Goal: Task Accomplishment & Management: Manage account settings

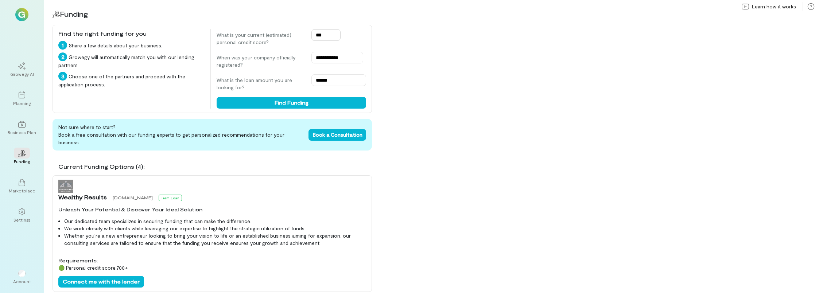
scroll to position [787, 0]
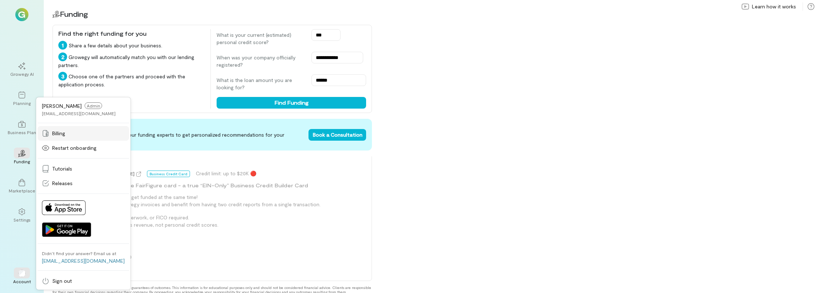
click at [83, 128] on link "Billing" at bounding box center [83, 133] width 91 height 15
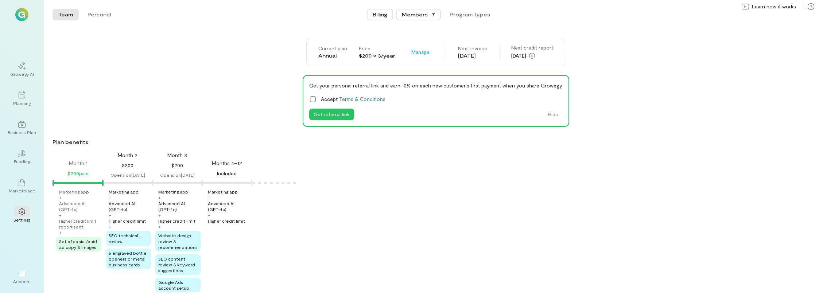
click at [425, 13] on div "Members · 7" at bounding box center [418, 14] width 33 height 7
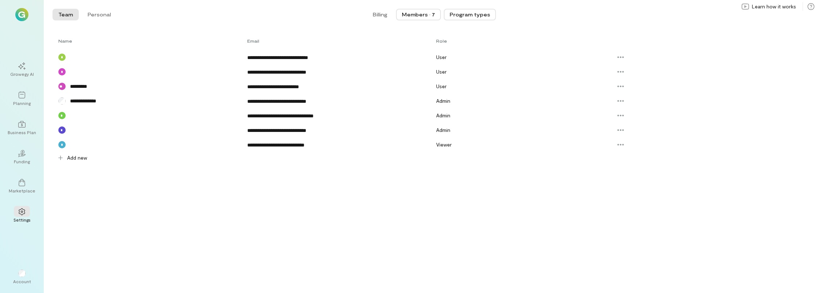
click at [481, 11] on button "Program types" at bounding box center [470, 15] width 52 height 12
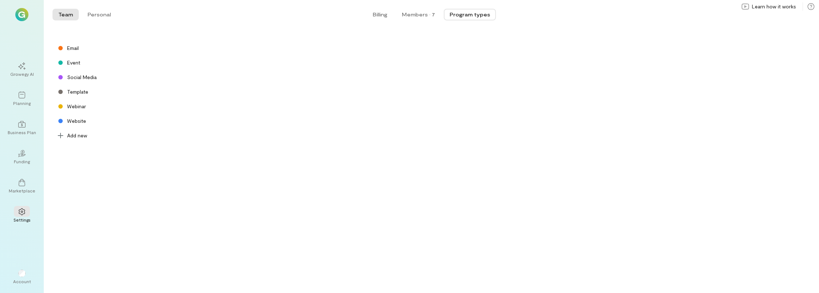
click at [18, 11] on img at bounding box center [21, 14] width 13 height 13
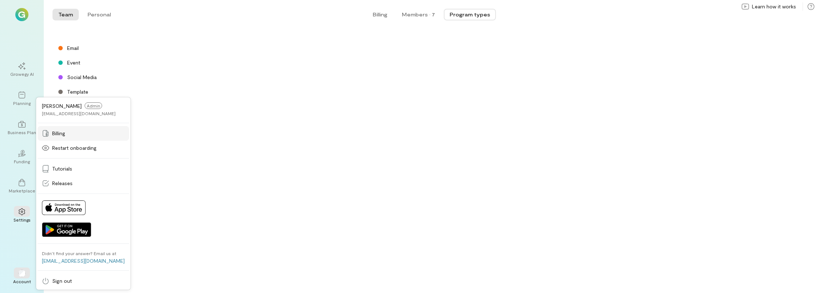
click at [71, 133] on div "Billing" at bounding box center [83, 133] width 83 height 7
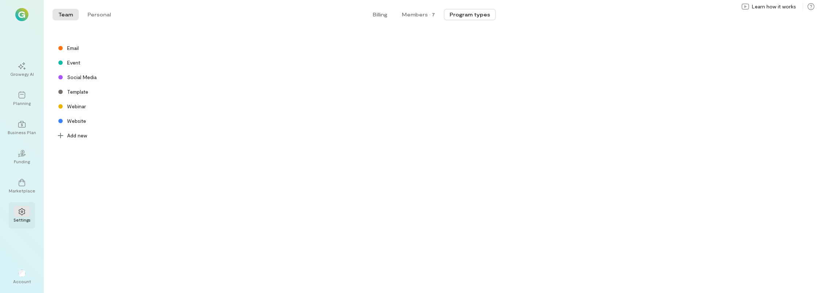
click at [18, 206] on div at bounding box center [22, 211] width 16 height 11
click at [23, 102] on div "Planning" at bounding box center [21, 103] width 17 height 6
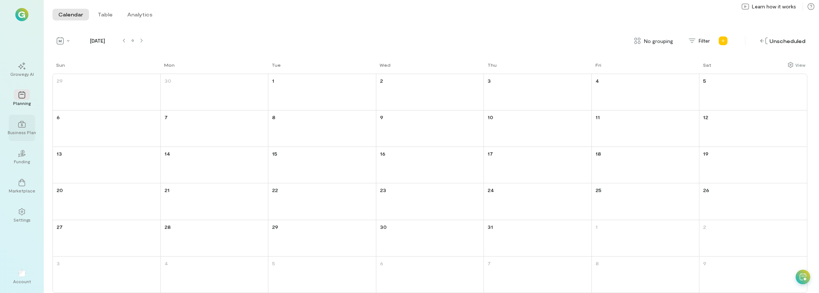
click at [21, 120] on div at bounding box center [22, 123] width 16 height 11
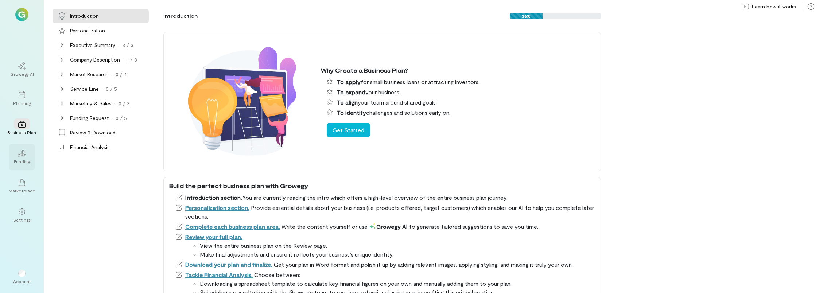
click at [15, 149] on div "02" at bounding box center [22, 153] width 16 height 11
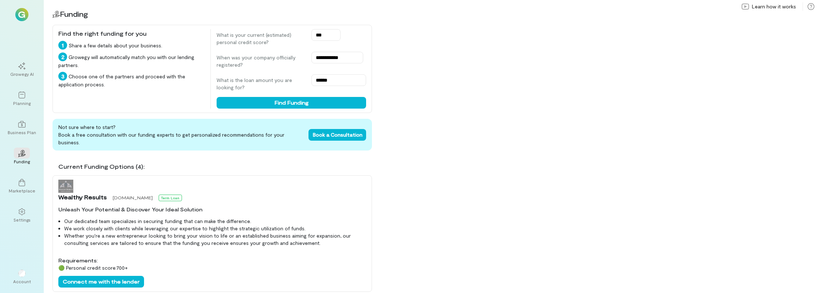
click at [12, 171] on div "Growegy AI Planning Business Plan 02 Funding Marketplace Settings" at bounding box center [22, 142] width 26 height 172
click at [15, 182] on div at bounding box center [22, 182] width 16 height 11
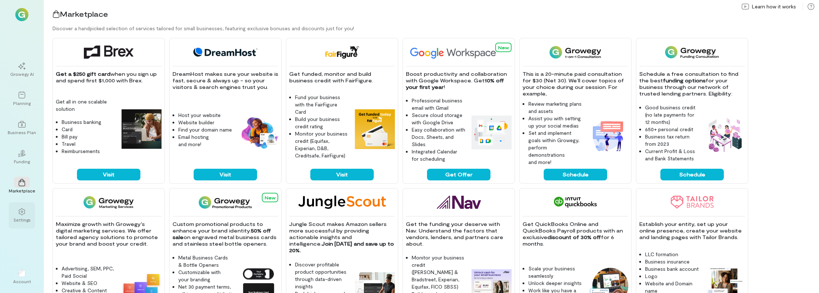
click at [15, 219] on div "Settings" at bounding box center [21, 220] width 17 height 6
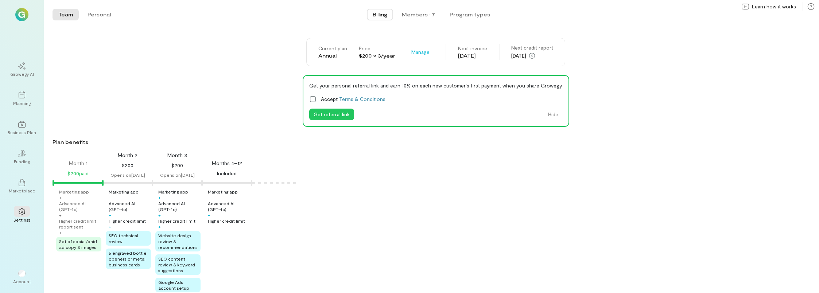
drag, startPoint x: 368, startPoint y: 12, endPoint x: 377, endPoint y: 13, distance: 9.7
click at [368, 12] on button "Billing" at bounding box center [380, 15] width 26 height 12
click at [384, 15] on span "Billing" at bounding box center [380, 14] width 15 height 7
click at [382, 15] on span "Billing" at bounding box center [380, 14] width 15 height 7
click at [416, 52] on span "Manage" at bounding box center [420, 51] width 18 height 7
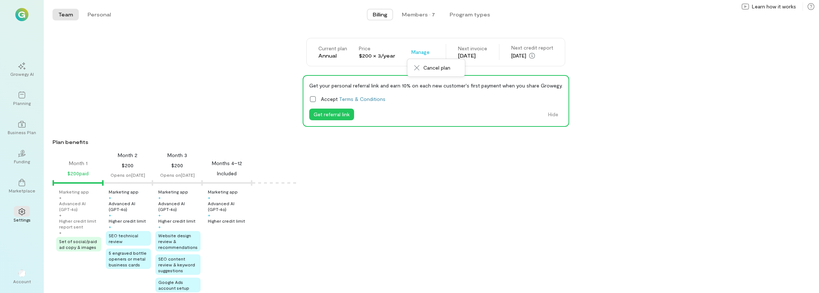
click at [692, 29] on div "Team Personal Billing Members · 7 Program types Team Personal Current plan Annu…" at bounding box center [431, 146] width 775 height 293
click at [809, 6] on icon at bounding box center [810, 6] width 7 height 7
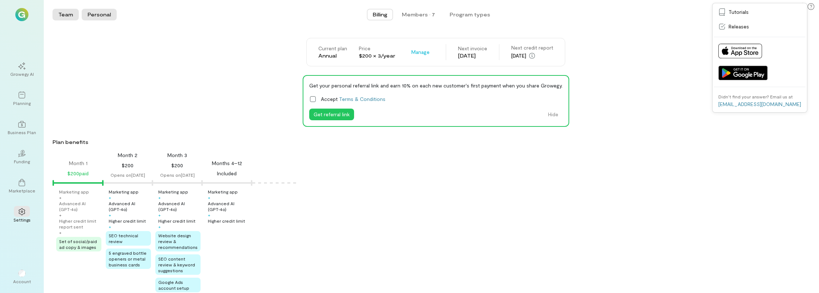
click at [95, 16] on button "Personal" at bounding box center [99, 15] width 35 height 12
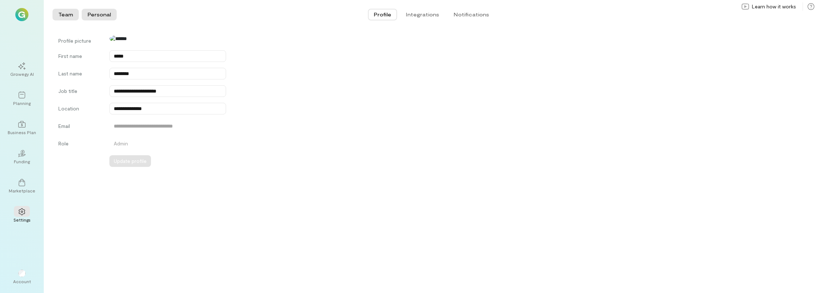
click at [69, 16] on button "Team" at bounding box center [65, 15] width 26 height 12
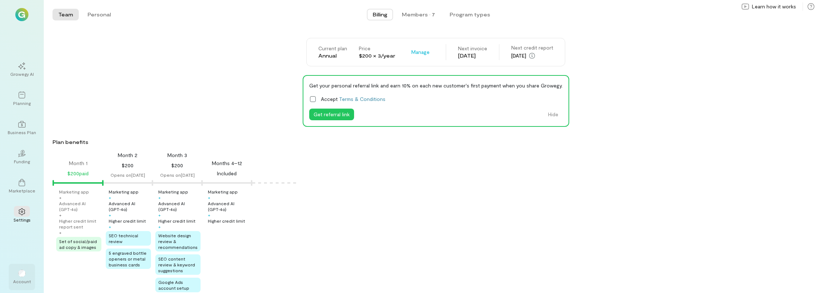
click at [16, 280] on div "Account" at bounding box center [22, 281] width 18 height 6
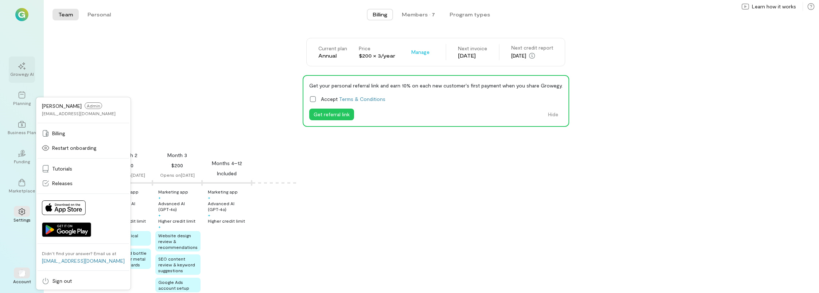
click at [20, 72] on div "Growegy AI" at bounding box center [22, 74] width 24 height 6
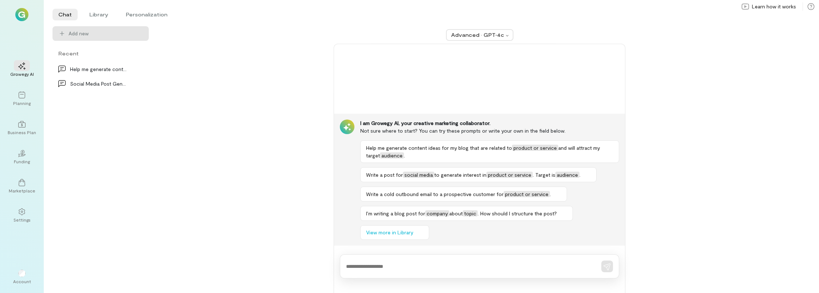
click at [20, 24] on div "Growegy AI Planning Business Plan 02 Funding Marketplace Settings Account [PERS…" at bounding box center [22, 146] width 44 height 293
click at [22, 18] on img at bounding box center [21, 14] width 13 height 13
click at [24, 12] on img at bounding box center [21, 14] width 13 height 13
